Goal: Navigation & Orientation: Find specific page/section

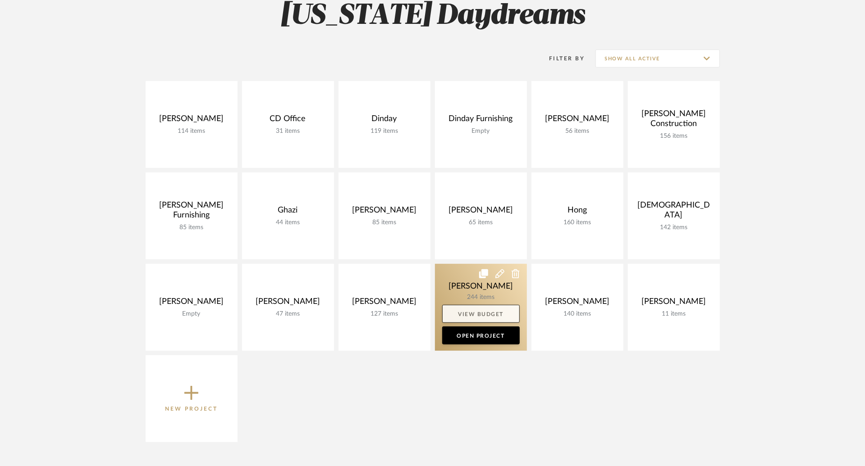
scroll to position [124, 0]
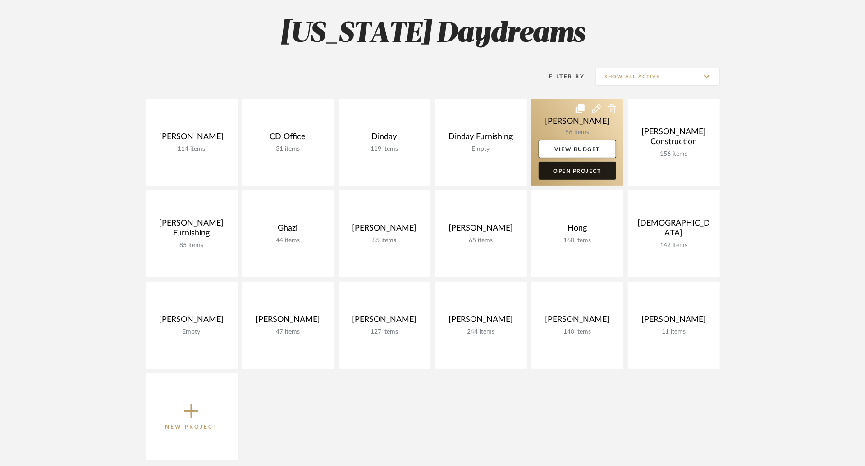
click at [585, 171] on link "Open Project" at bounding box center [578, 171] width 78 height 18
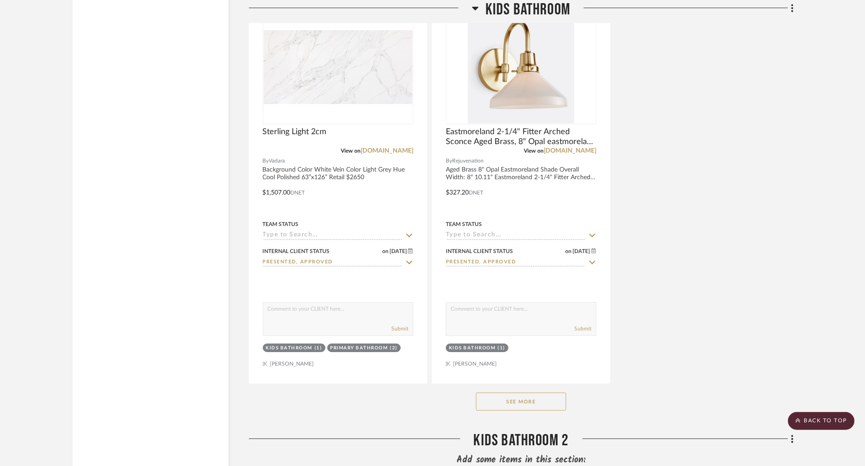
scroll to position [2517, 0]
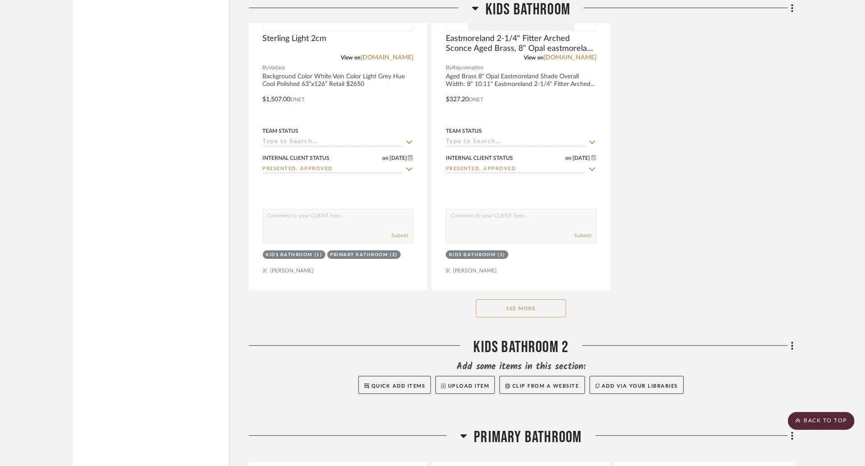
click at [508, 305] on button "See More" at bounding box center [521, 309] width 90 height 18
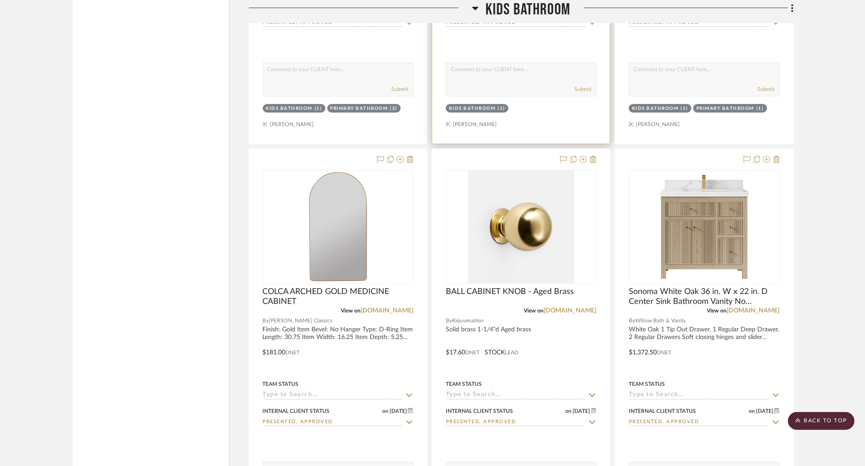
scroll to position [2738, 0]
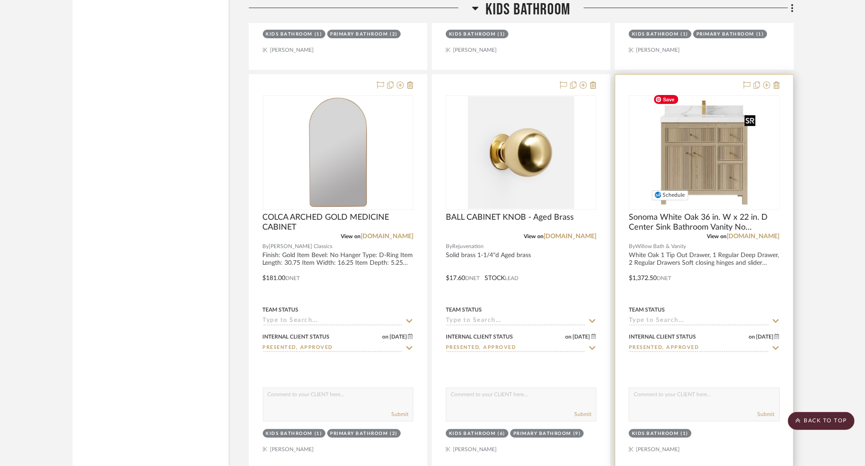
click at [726, 182] on img "0" at bounding box center [703, 152] width 109 height 113
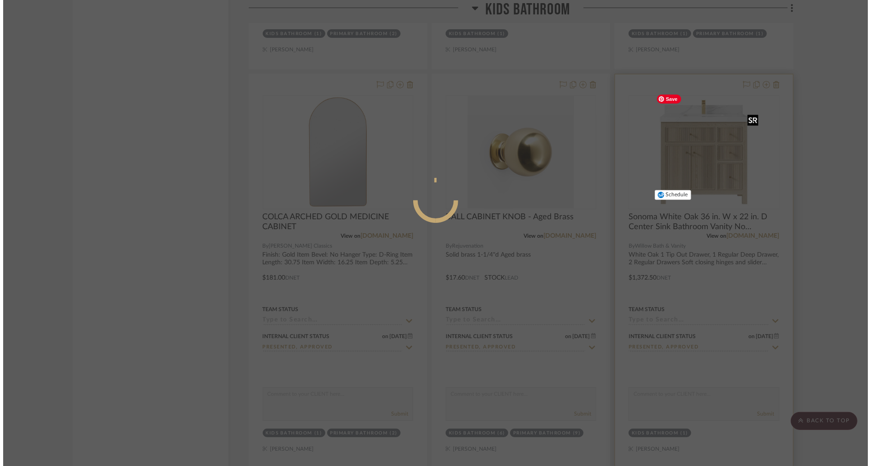
scroll to position [0, 0]
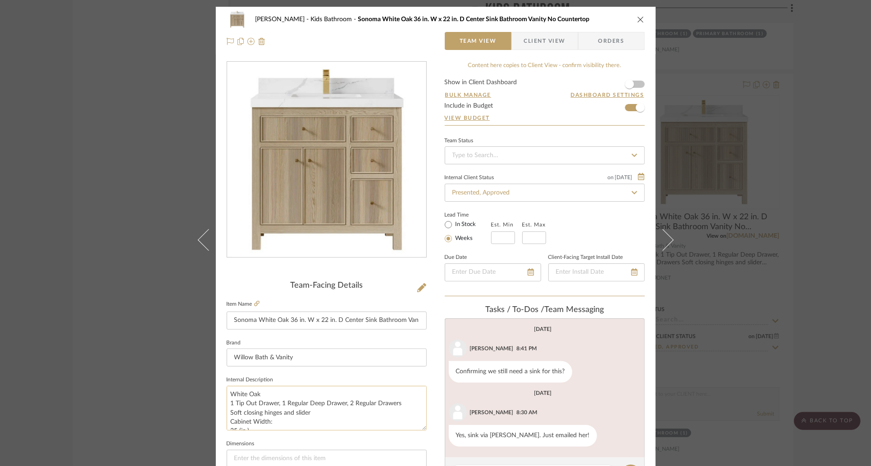
click at [342, 406] on textarea "White Oak 1 Tip Out Drawer, 1 Regular Deep Drawer, 2 Regular Drawers Soft closi…" at bounding box center [327, 408] width 200 height 45
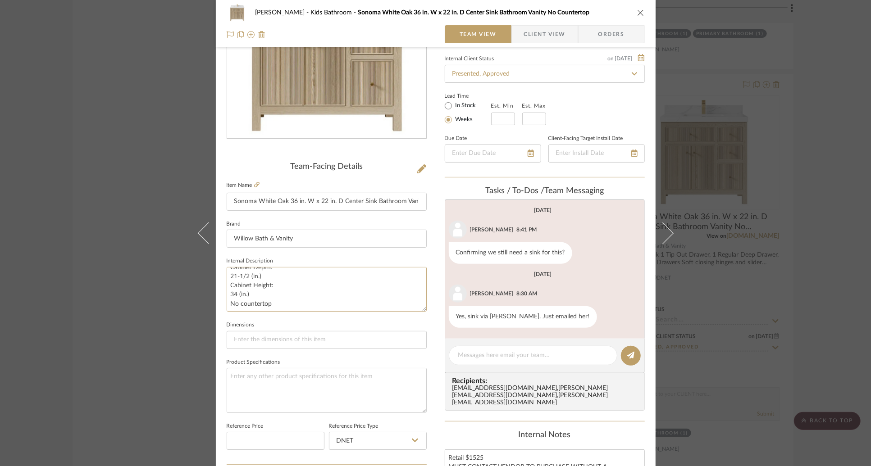
scroll to position [69, 0]
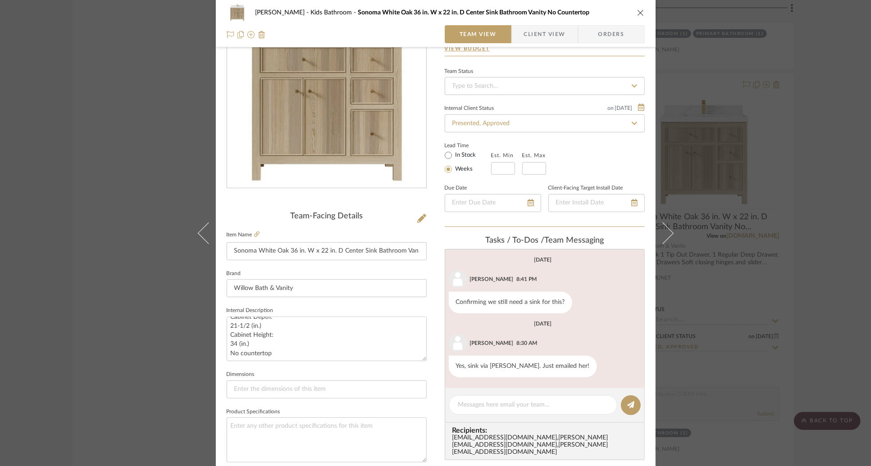
click at [137, 245] on div "[PERSON_NAME] Kids Bathroom Sonoma White Oak 36 in. W x 22 in. D Center Sink Ba…" at bounding box center [435, 233] width 871 height 466
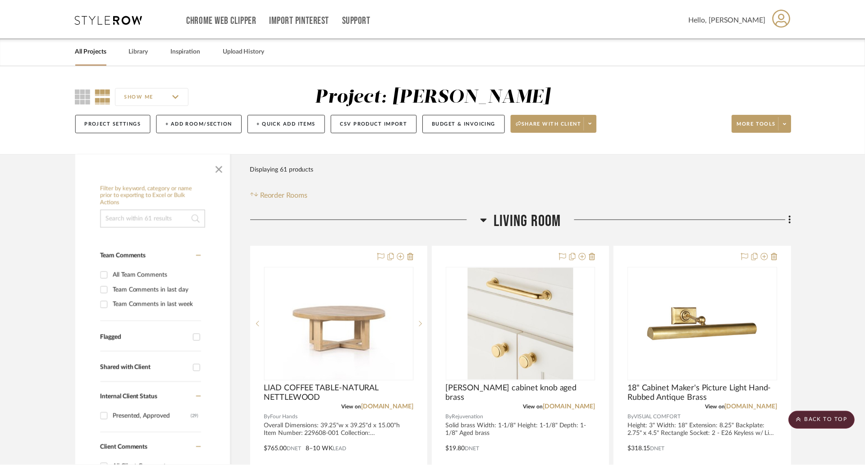
scroll to position [2738, 0]
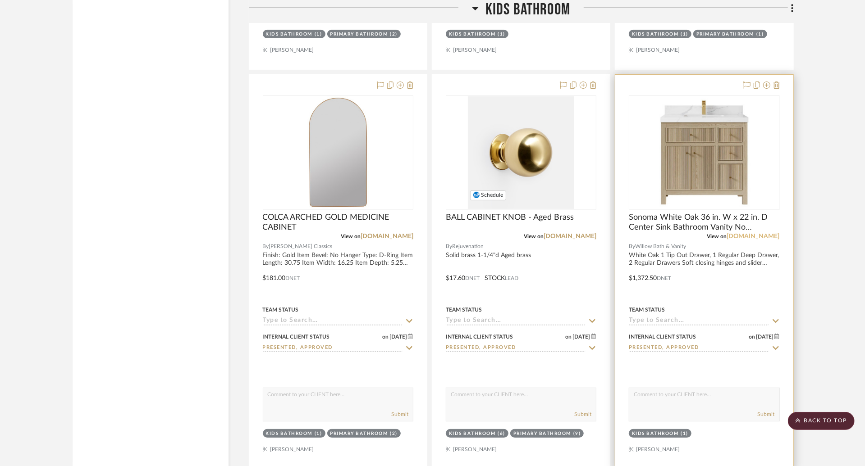
click at [741, 233] on link "[DOMAIN_NAME]" at bounding box center [753, 236] width 53 height 6
